Goal: Transaction & Acquisition: Book appointment/travel/reservation

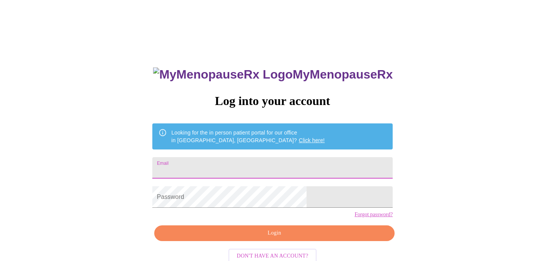
click at [255, 168] on input "Email" at bounding box center [272, 167] width 240 height 21
type input "[PERSON_NAME][EMAIL_ADDRESS][DOMAIN_NAME]"
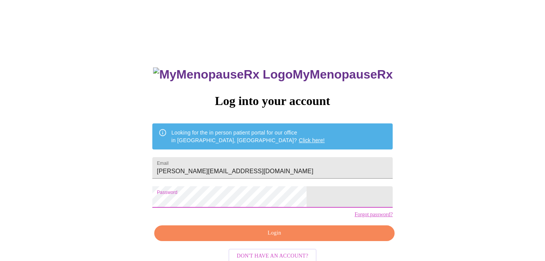
click at [277, 238] on span "Login" at bounding box center [274, 233] width 223 height 10
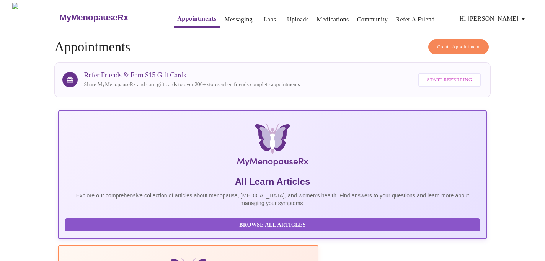
click at [451, 44] on span "Create Appointment" at bounding box center [458, 46] width 43 height 9
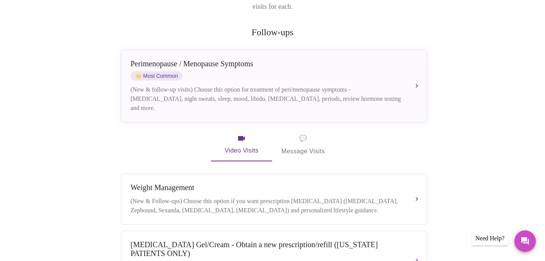
scroll to position [131, 0]
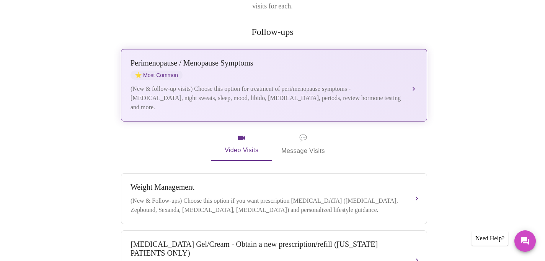
click at [171, 71] on div "[MEDICAL_DATA] / Menopause Symptoms ⭐ Most Common (New & follow-up visits) Choo…" at bounding box center [274, 85] width 287 height 53
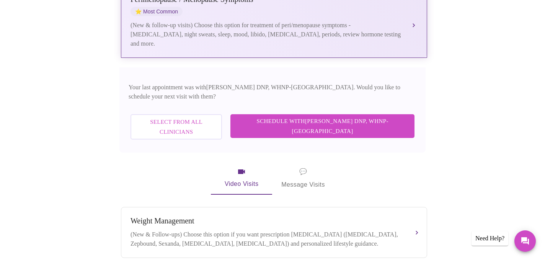
scroll to position [194, 0]
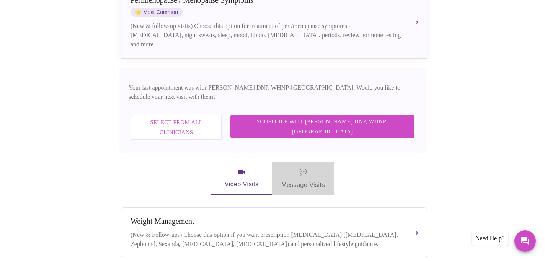
click at [316, 167] on span "💬 Message Visits" at bounding box center [303, 179] width 44 height 24
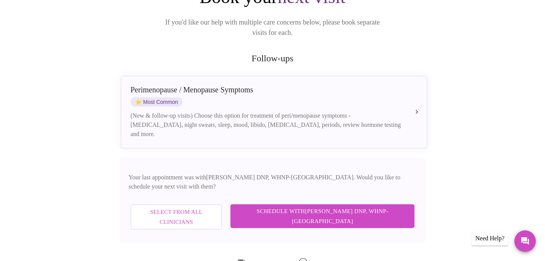
scroll to position [106, 0]
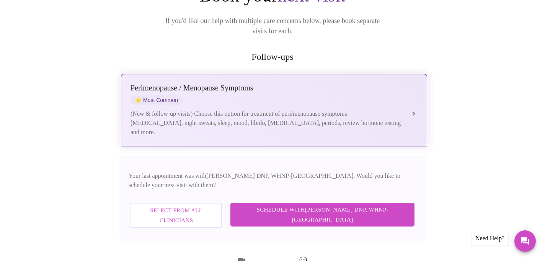
click at [412, 104] on button "[MEDICAL_DATA] / Menopause Symptoms ⭐ Most Common (New & follow-up visits) Choo…" at bounding box center [274, 110] width 306 height 72
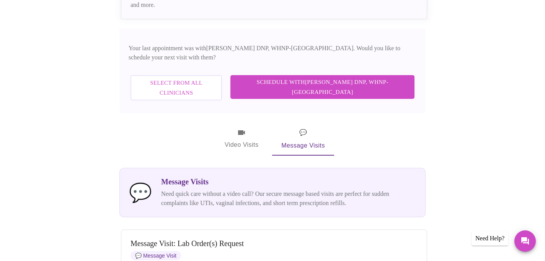
click at [362, 77] on span "Schedule with [PERSON_NAME] DNP, WHNP-BC" at bounding box center [322, 87] width 169 height 20
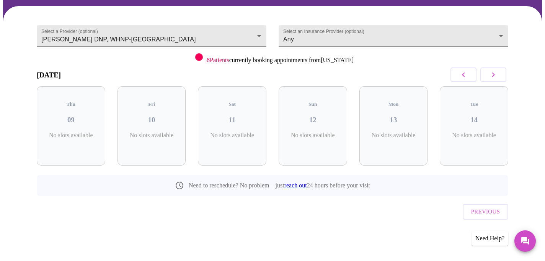
scroll to position [40, 0]
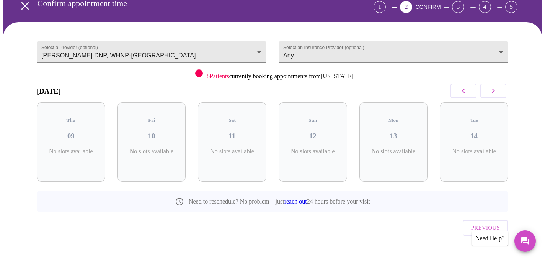
click at [496, 91] on icon "button" at bounding box center [493, 90] width 9 height 9
click at [70, 132] on h3 "15" at bounding box center [71, 136] width 56 height 8
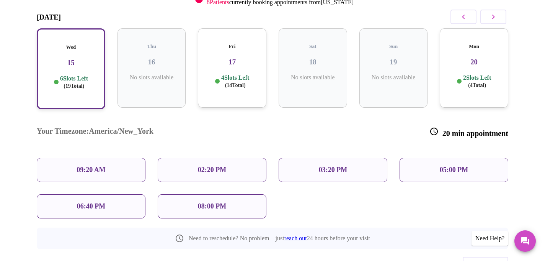
scroll to position [141, 0]
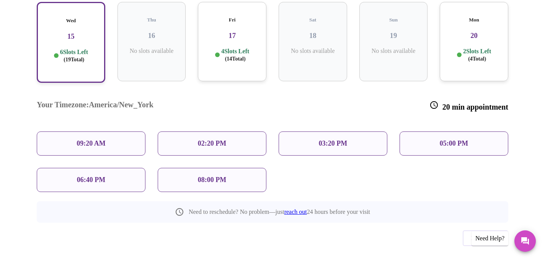
click at [450, 139] on p "05:00 PM" at bounding box center [454, 143] width 28 height 8
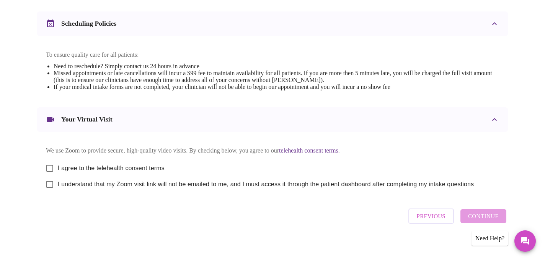
scroll to position [294, 0]
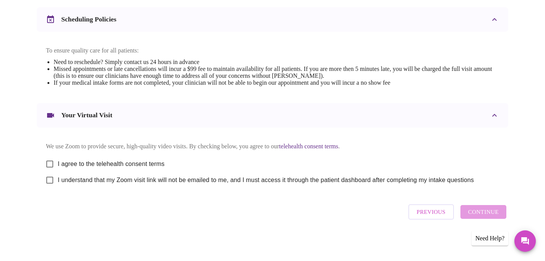
click at [50, 159] on input "I agree to the telehealth consent terms" at bounding box center [50, 164] width 16 height 16
checkbox input "true"
click at [50, 181] on input "I understand that my Zoom visit link will not be emailed to me, and I must acce…" at bounding box center [50, 180] width 16 height 16
checkbox input "true"
click at [492, 215] on span "Continue" at bounding box center [483, 212] width 31 height 10
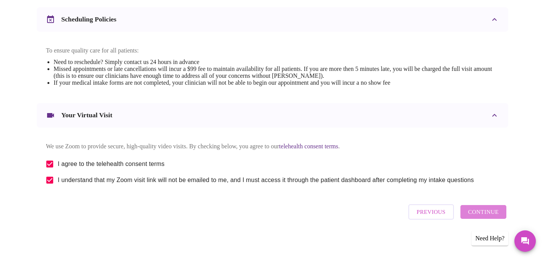
scroll to position [65, 0]
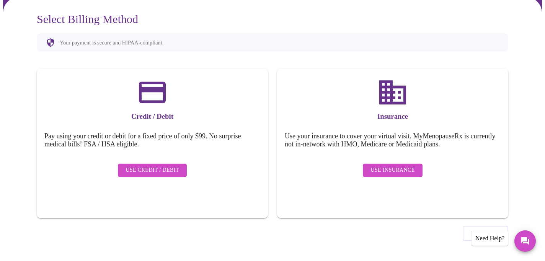
click at [396, 166] on span "Use Insurance" at bounding box center [393, 170] width 44 height 10
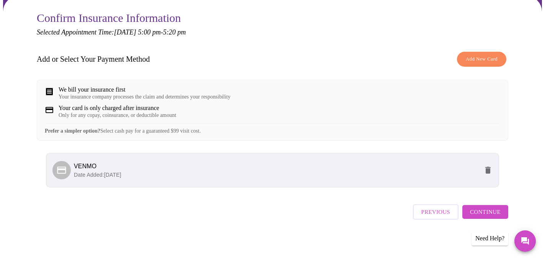
scroll to position [72, 0]
click at [484, 214] on span "Continue" at bounding box center [485, 212] width 31 height 10
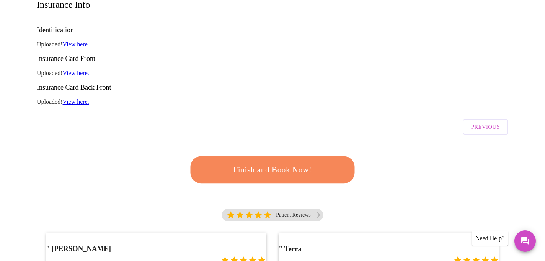
scroll to position [125, 0]
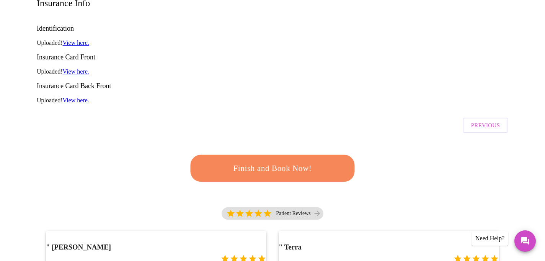
click at [290, 161] on span "Finish and Book Now!" at bounding box center [272, 168] width 145 height 15
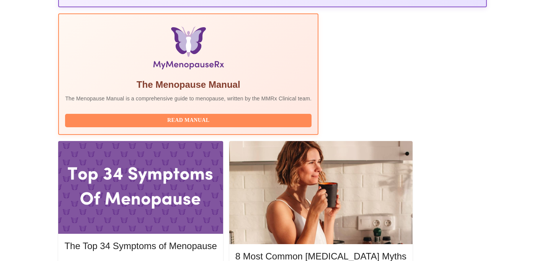
scroll to position [233, 0]
